Goal: Navigation & Orientation: Find specific page/section

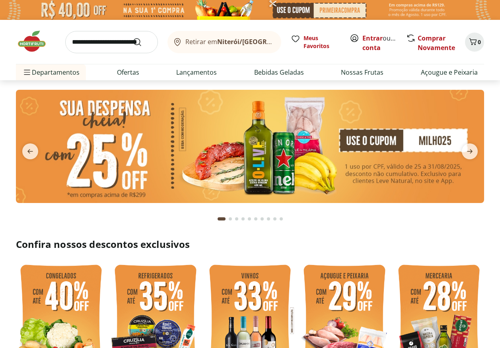
click at [262, 42] on button "Retirar em [GEOGRAPHIC_DATA]/[GEOGRAPHIC_DATA]" at bounding box center [224, 42] width 114 height 22
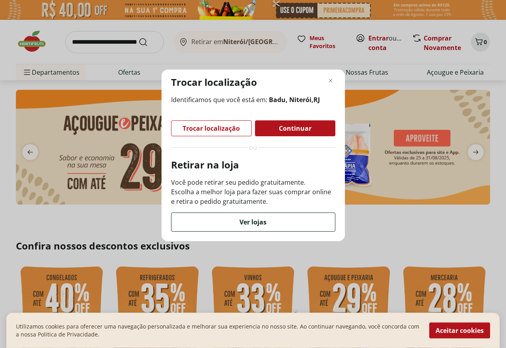
click at [252, 222] on span "Ver lojas" at bounding box center [252, 222] width 27 height 6
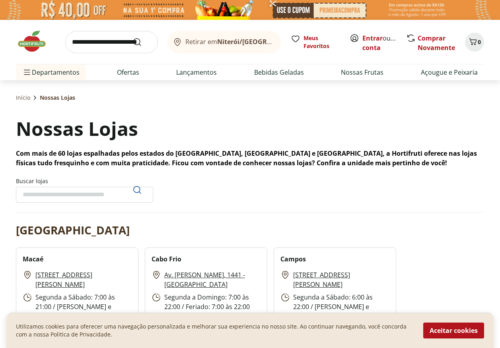
click at [262, 42] on button "Retirar em [GEOGRAPHIC_DATA]/[GEOGRAPHIC_DATA]" at bounding box center [224, 42] width 114 height 22
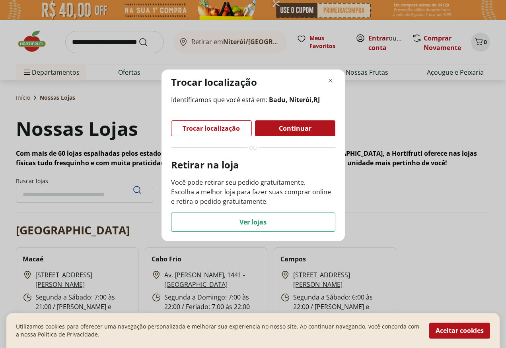
click at [304, 133] on div "Continuar" at bounding box center [295, 128] width 80 height 16
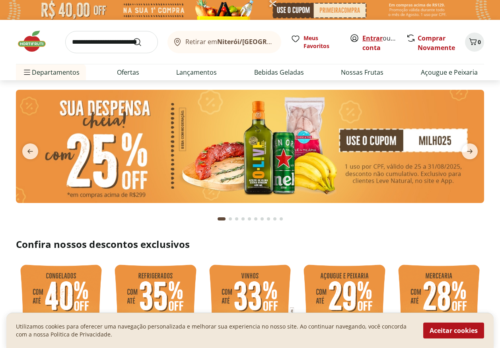
click at [371, 39] on link "Entrar" at bounding box center [372, 38] width 20 height 9
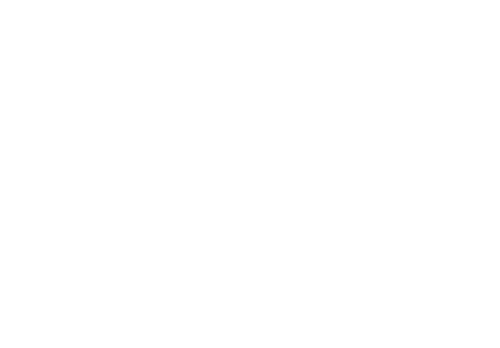
select select "**********"
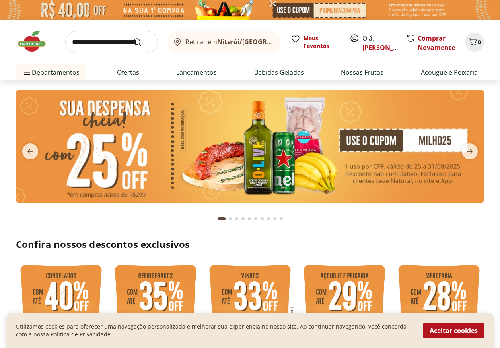
click at [363, 143] on img at bounding box center [250, 146] width 468 height 113
click at [410, 140] on img at bounding box center [250, 146] width 468 height 113
click at [455, 141] on img at bounding box center [250, 146] width 468 height 113
